Goal: Transaction & Acquisition: Download file/media

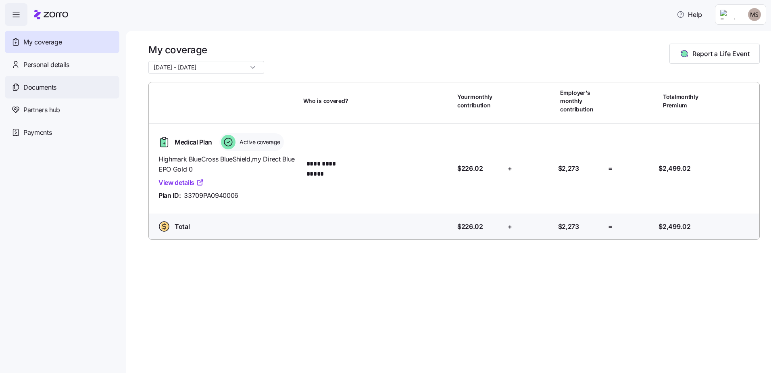
click at [26, 85] on span "Documents" at bounding box center [39, 87] width 33 height 10
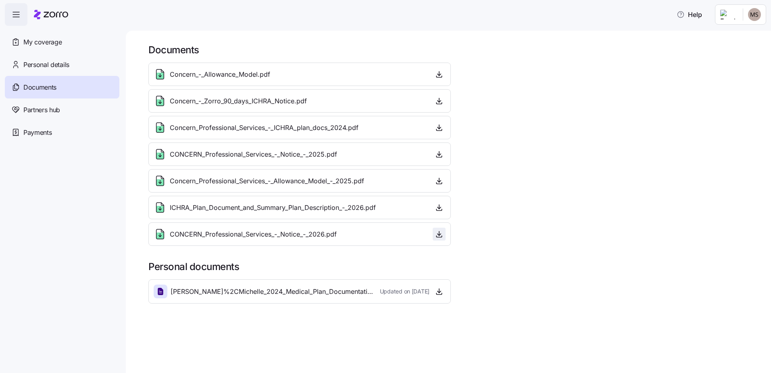
click at [440, 235] on icon "button" at bounding box center [438, 234] width 3 height 2
click at [439, 208] on icon "button" at bounding box center [439, 207] width 0 height 4
